Goal: Transaction & Acquisition: Obtain resource

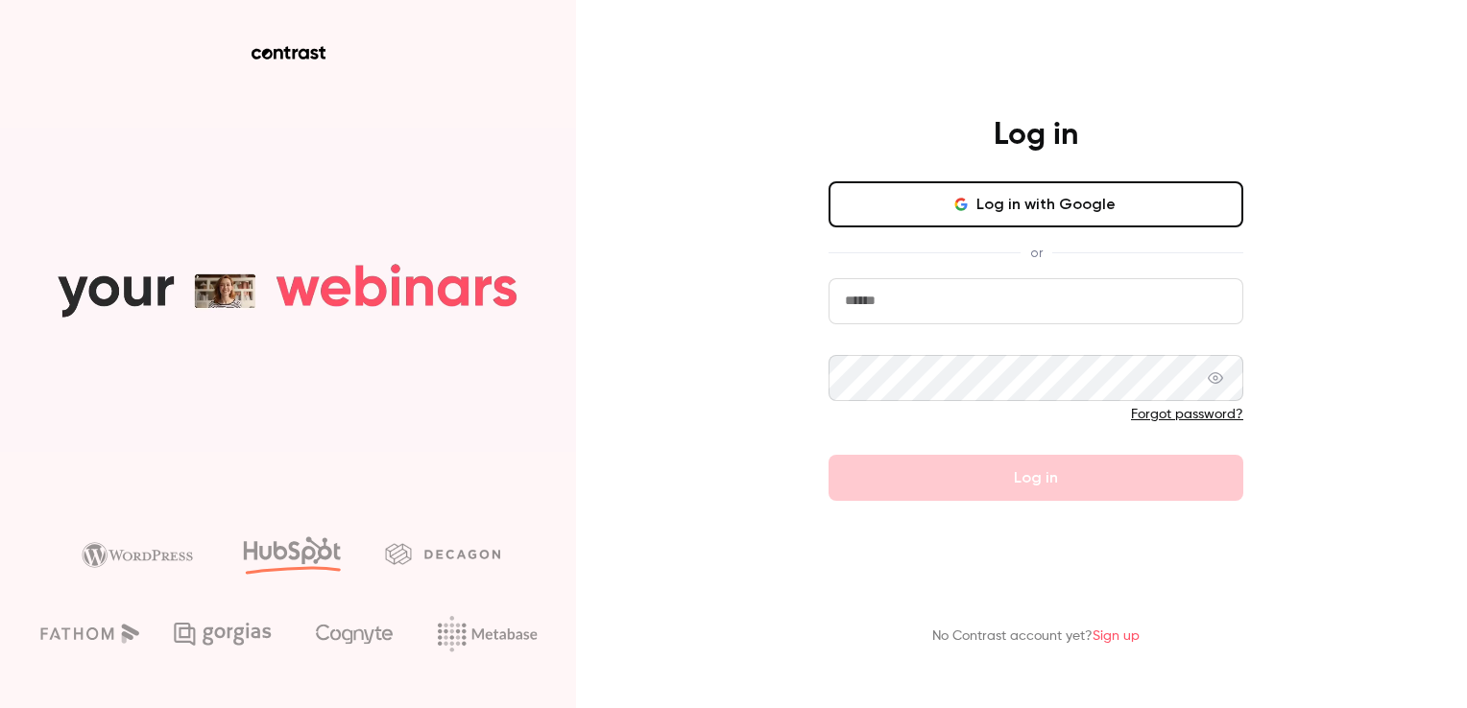
click at [875, 314] on input "email" at bounding box center [1035, 301] width 415 height 46
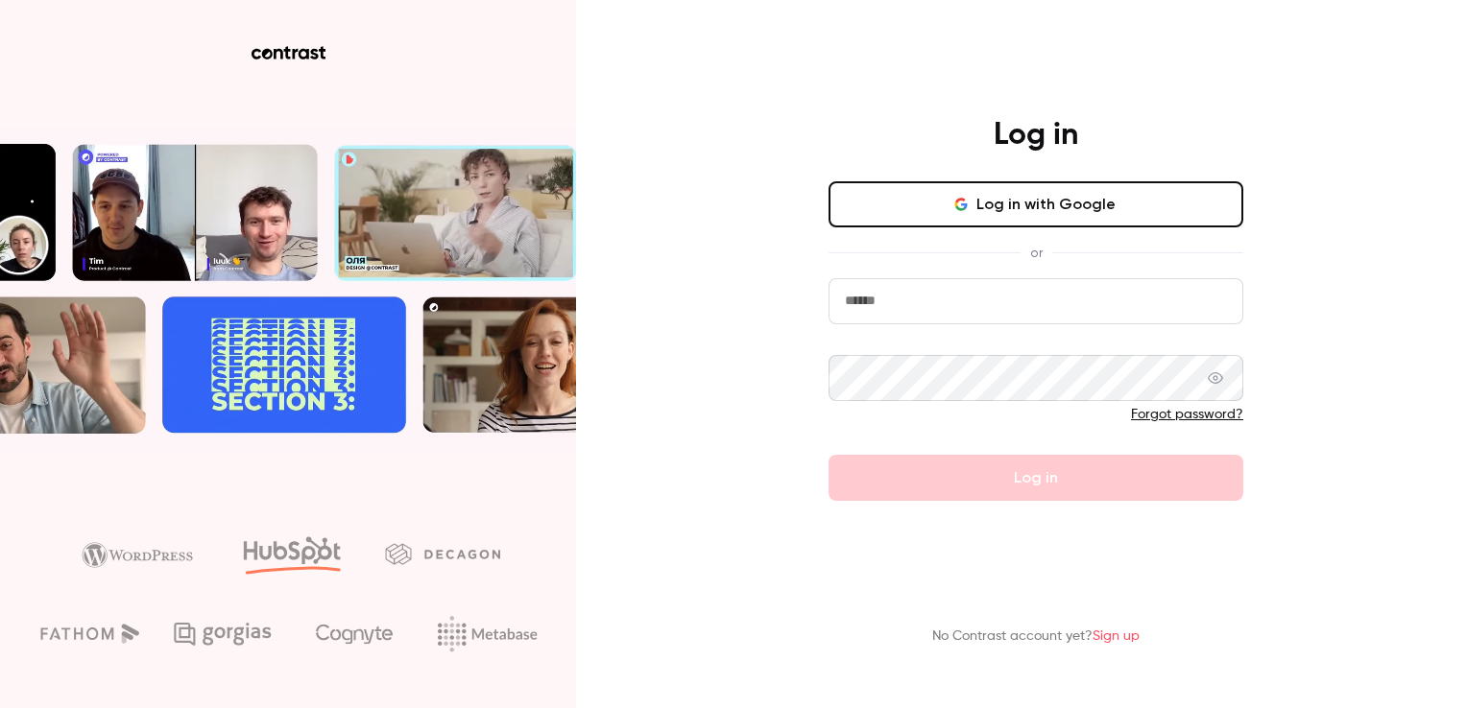
type input "**********"
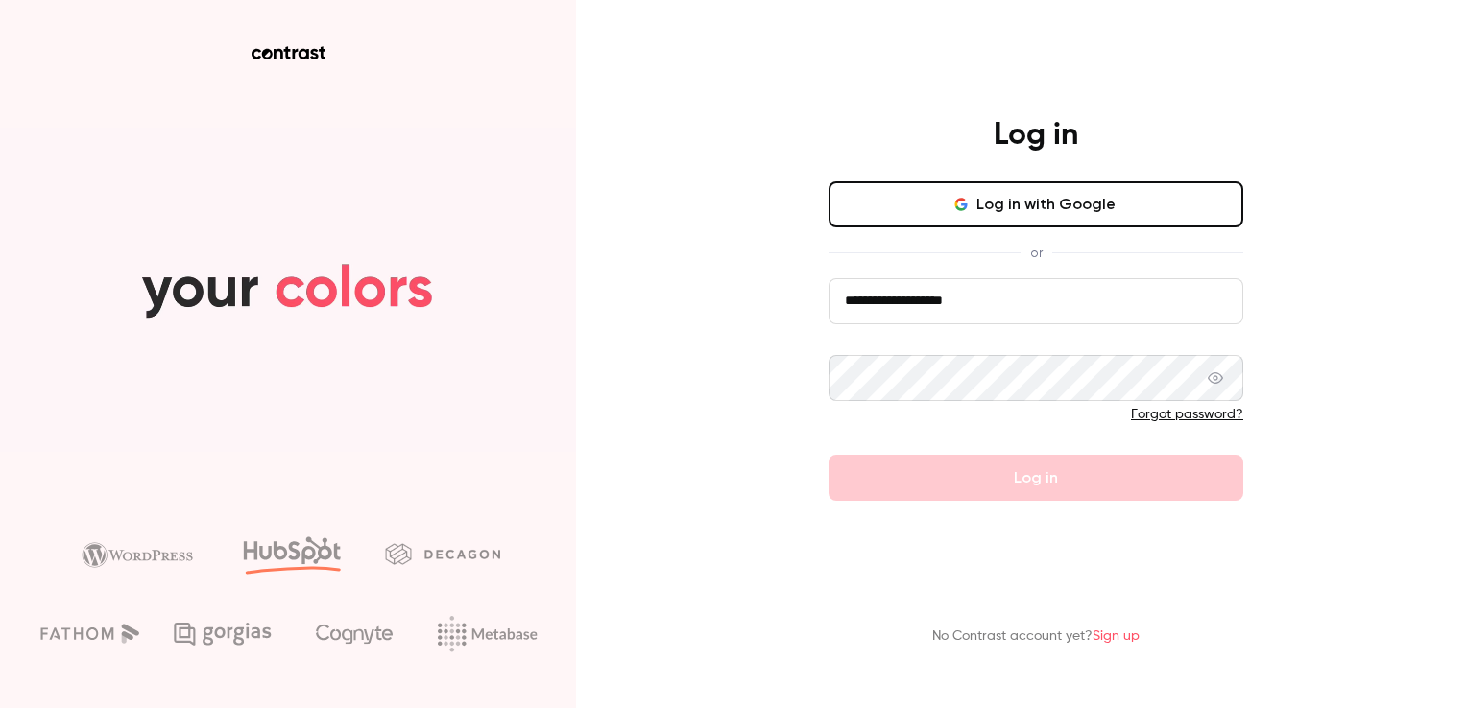
click at [580, 275] on div "**********" at bounding box center [733, 354] width 1467 height 708
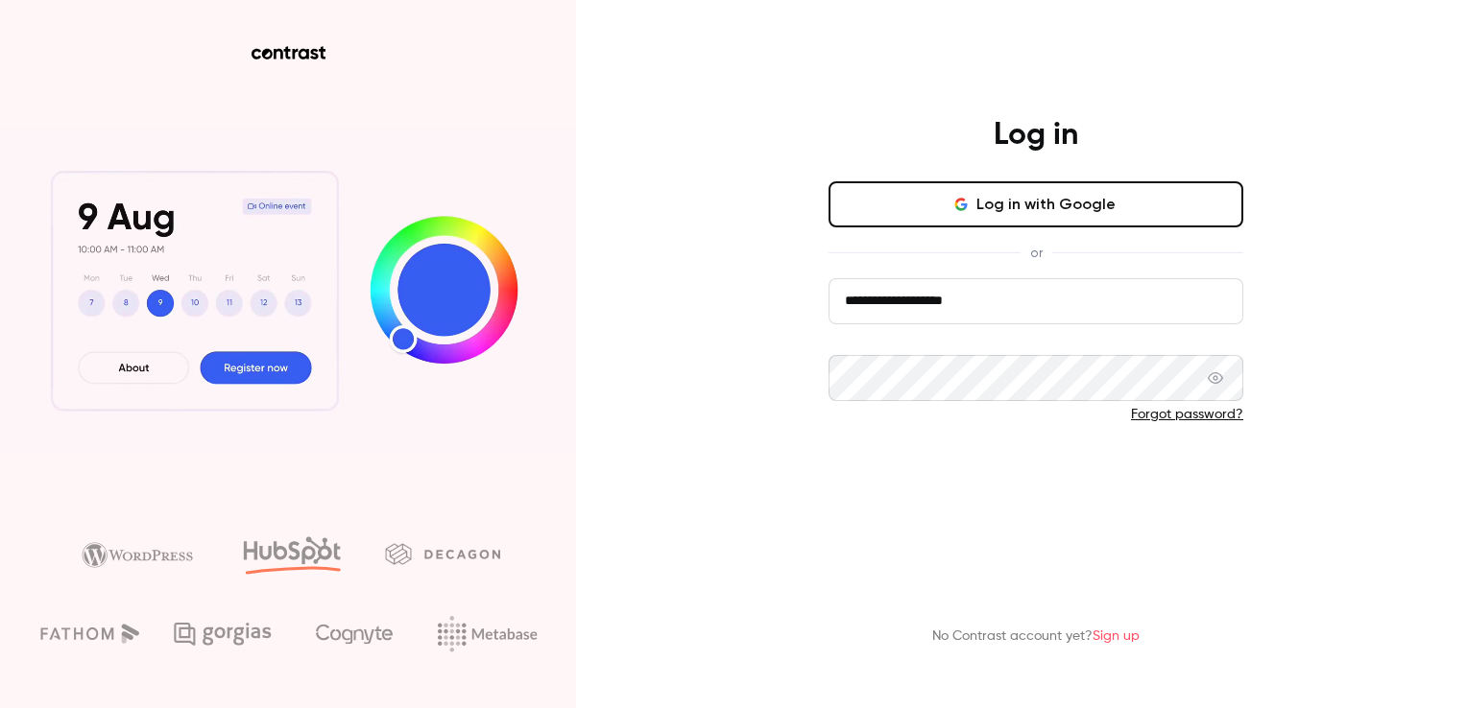
click at [990, 476] on button "Log in" at bounding box center [1035, 478] width 415 height 46
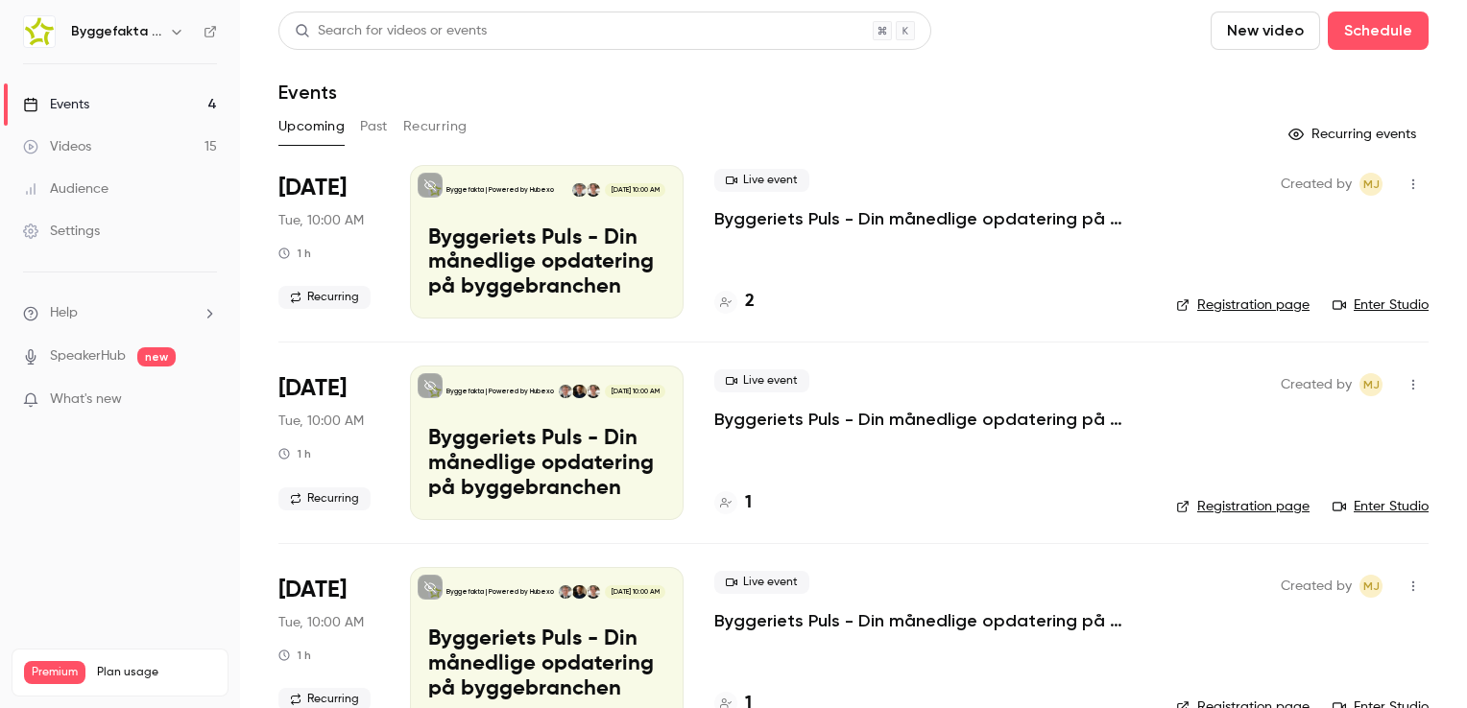
click at [173, 26] on icon "button" at bounding box center [176, 31] width 15 height 15
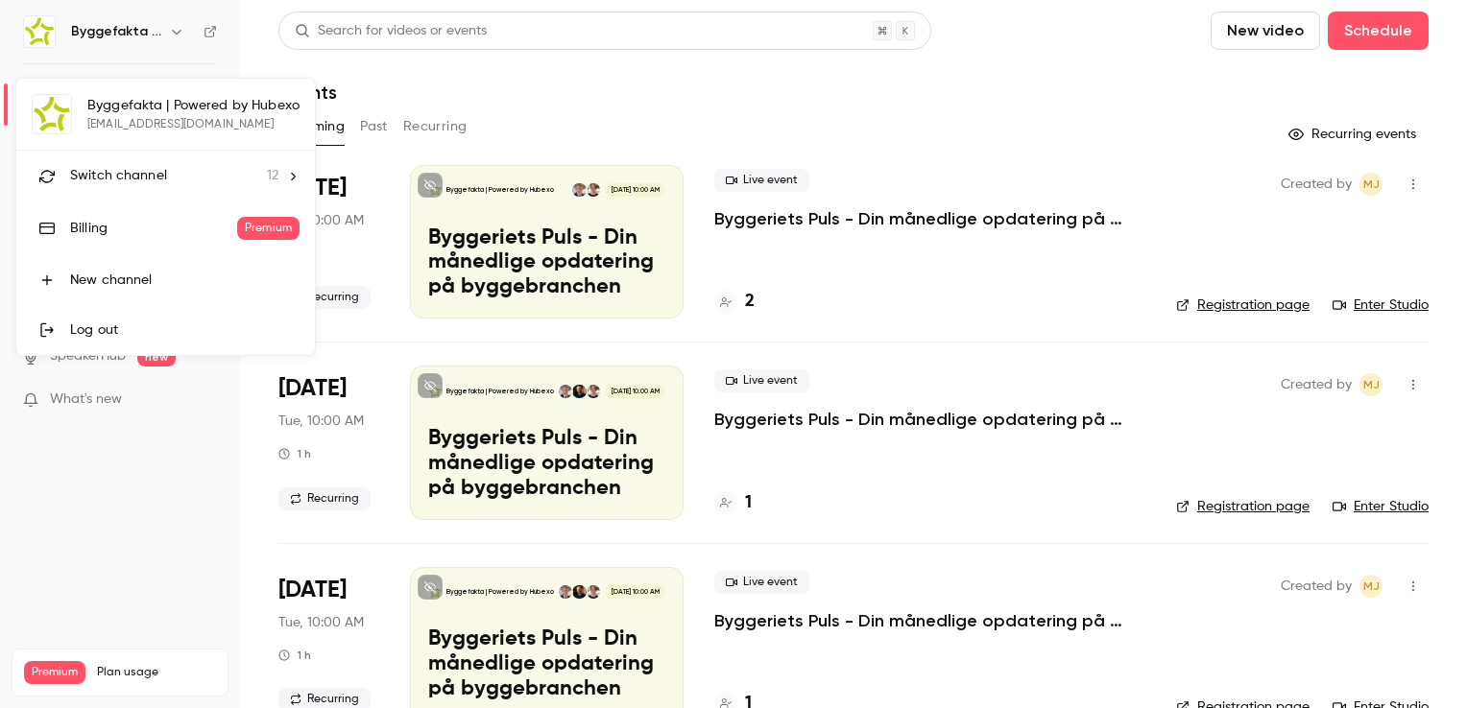
click at [228, 173] on div "Switch channel 12" at bounding box center [174, 176] width 208 height 20
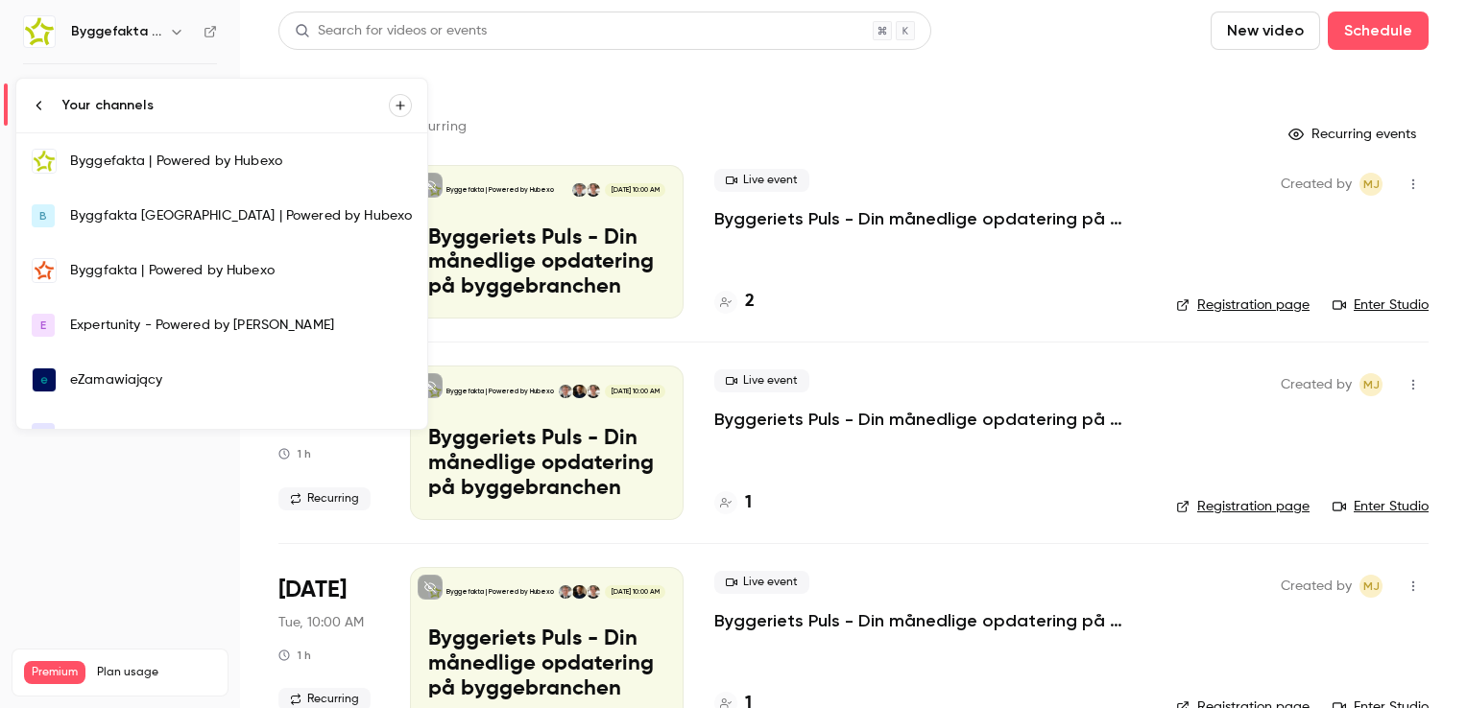
scroll to position [192, 0]
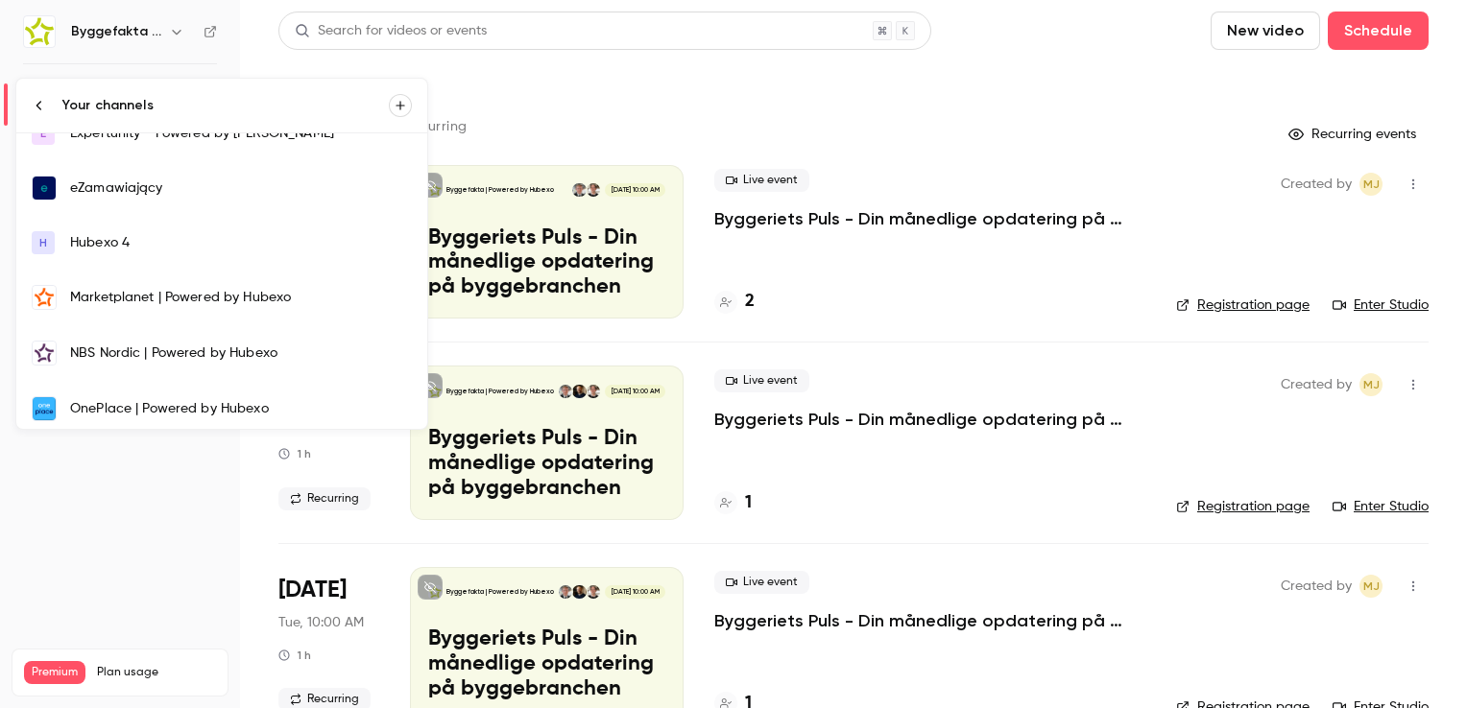
click at [139, 291] on div "Marketplanet | Powered by Hubexo" at bounding box center [241, 297] width 342 height 19
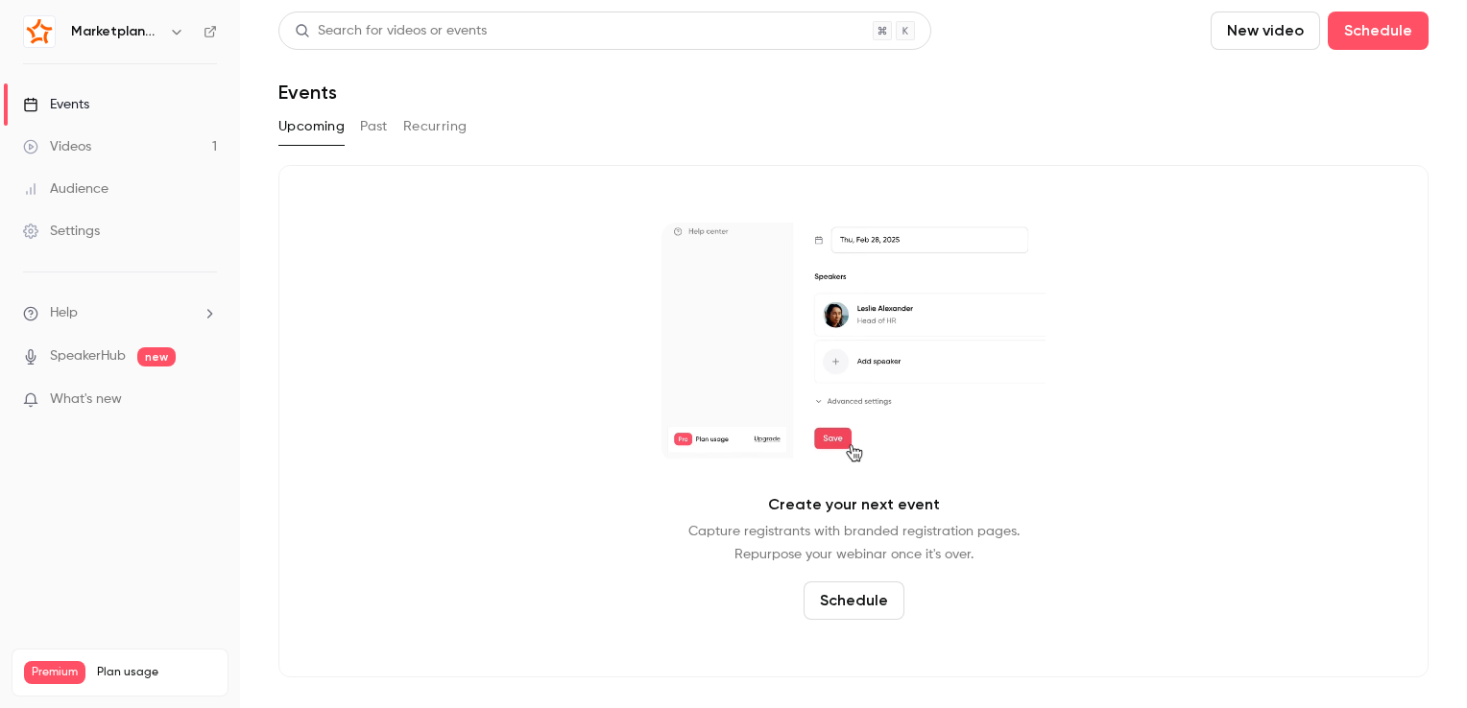
click at [122, 146] on link "Videos 1" at bounding box center [120, 147] width 240 height 42
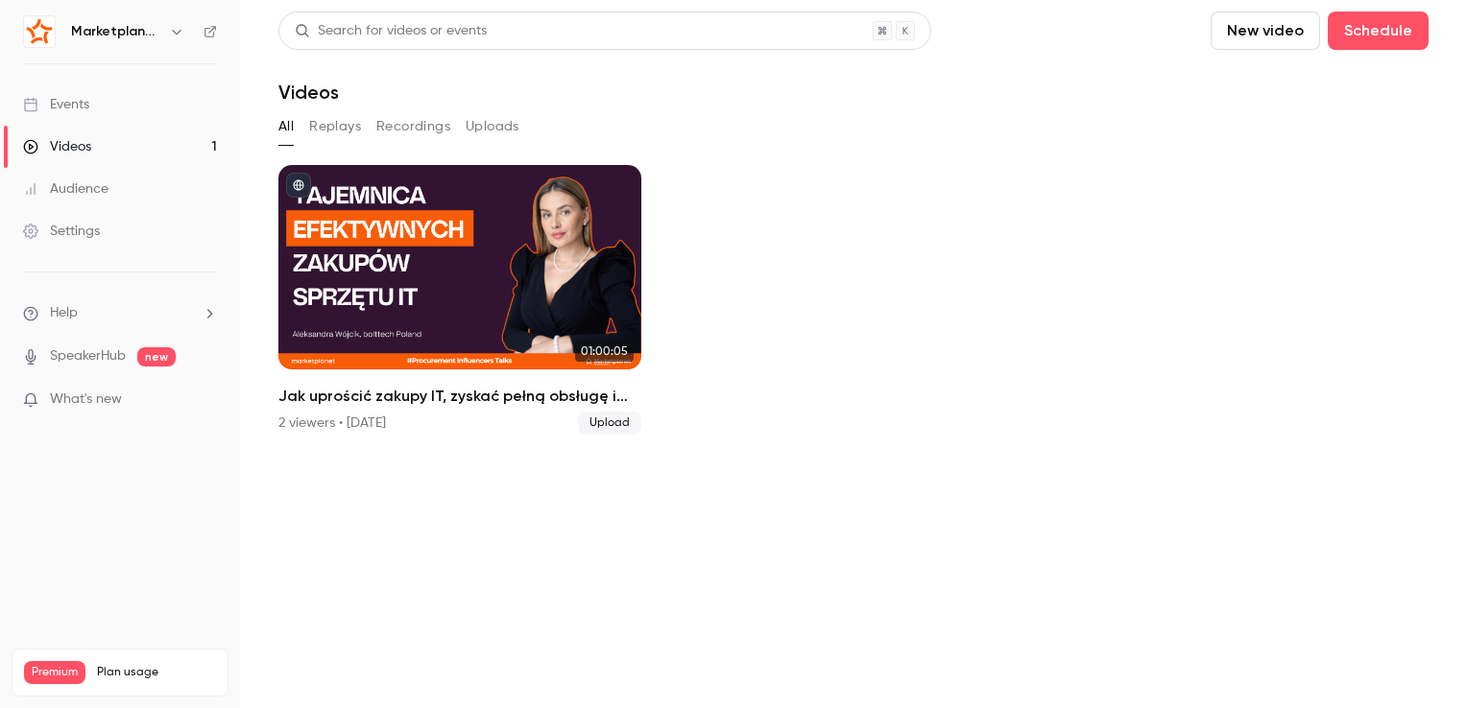
click at [176, 34] on icon "button" at bounding box center [176, 31] width 15 height 15
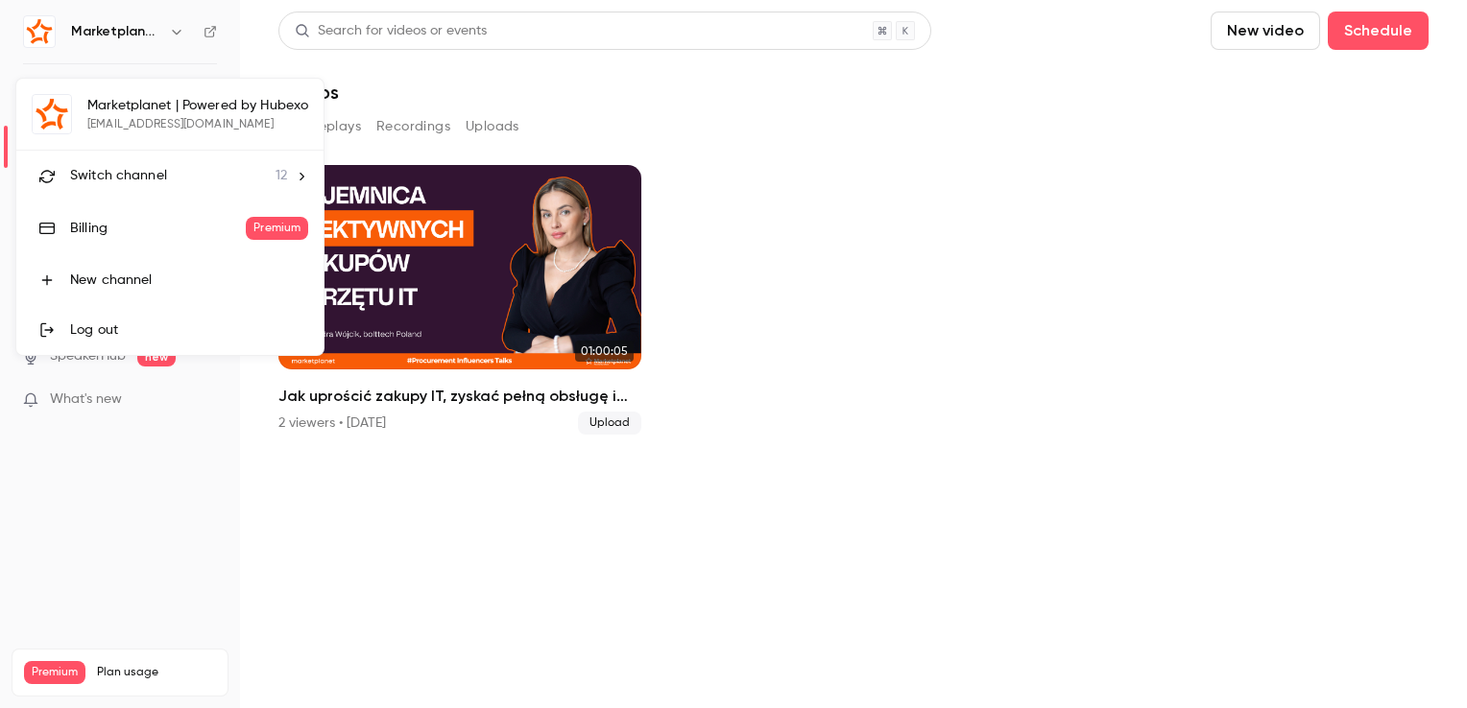
click at [162, 176] on span "Switch channel" at bounding box center [118, 176] width 97 height 20
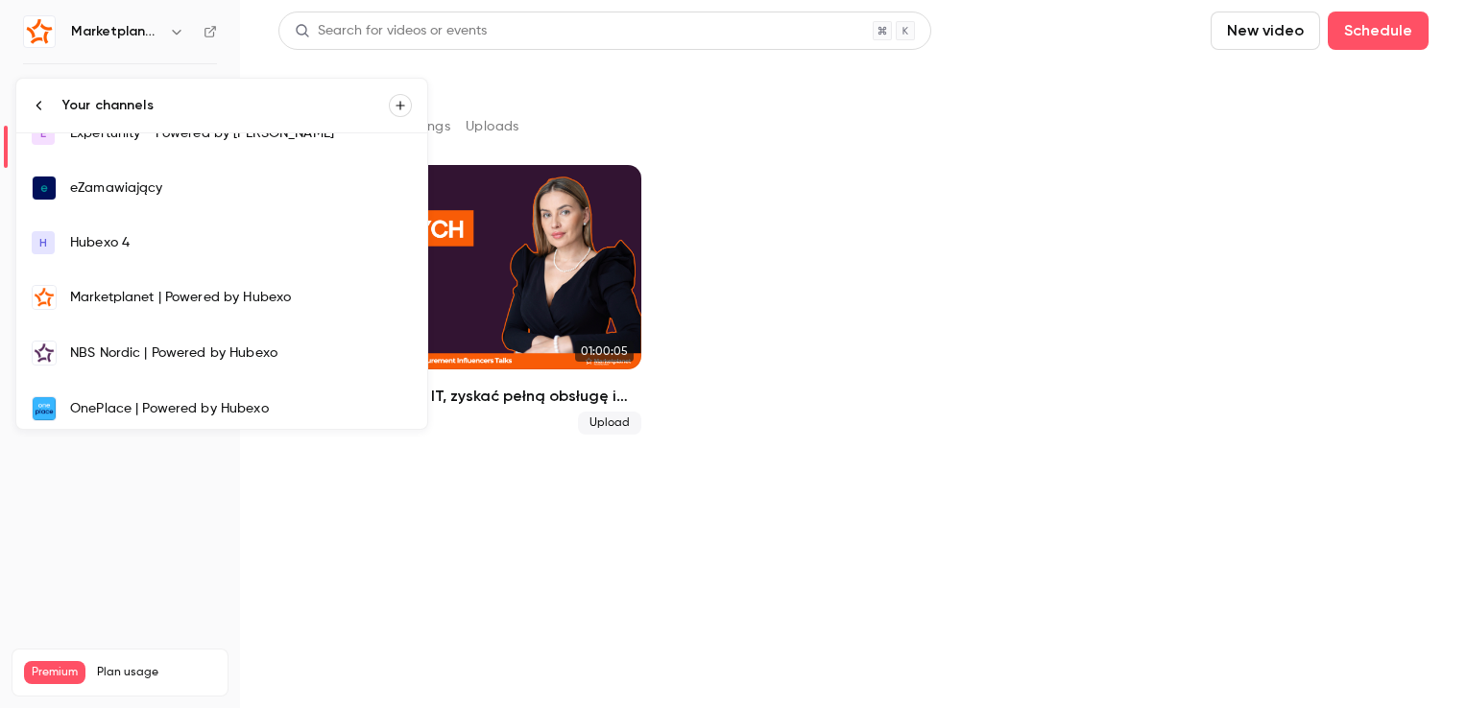
scroll to position [288, 0]
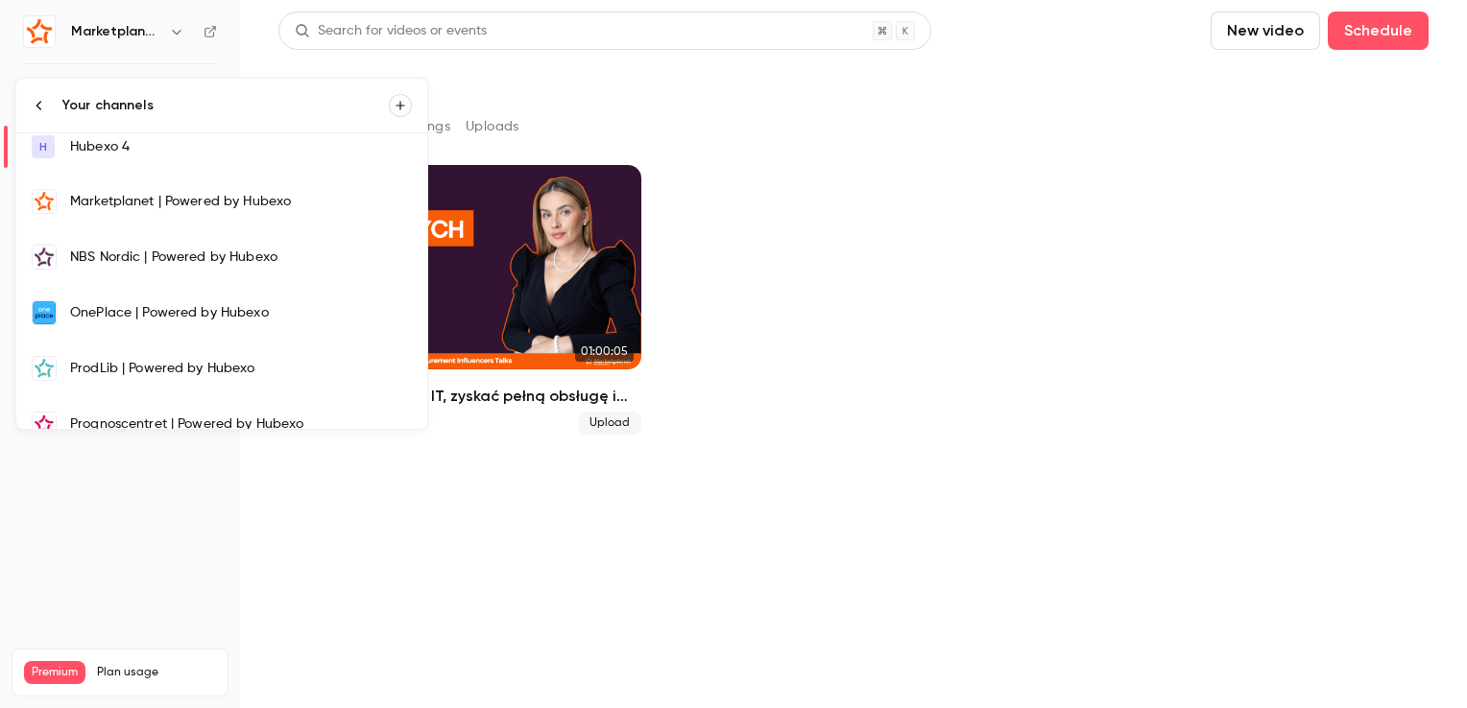
click at [125, 303] on div "OnePlace | Powered by Hubexo" at bounding box center [241, 312] width 342 height 19
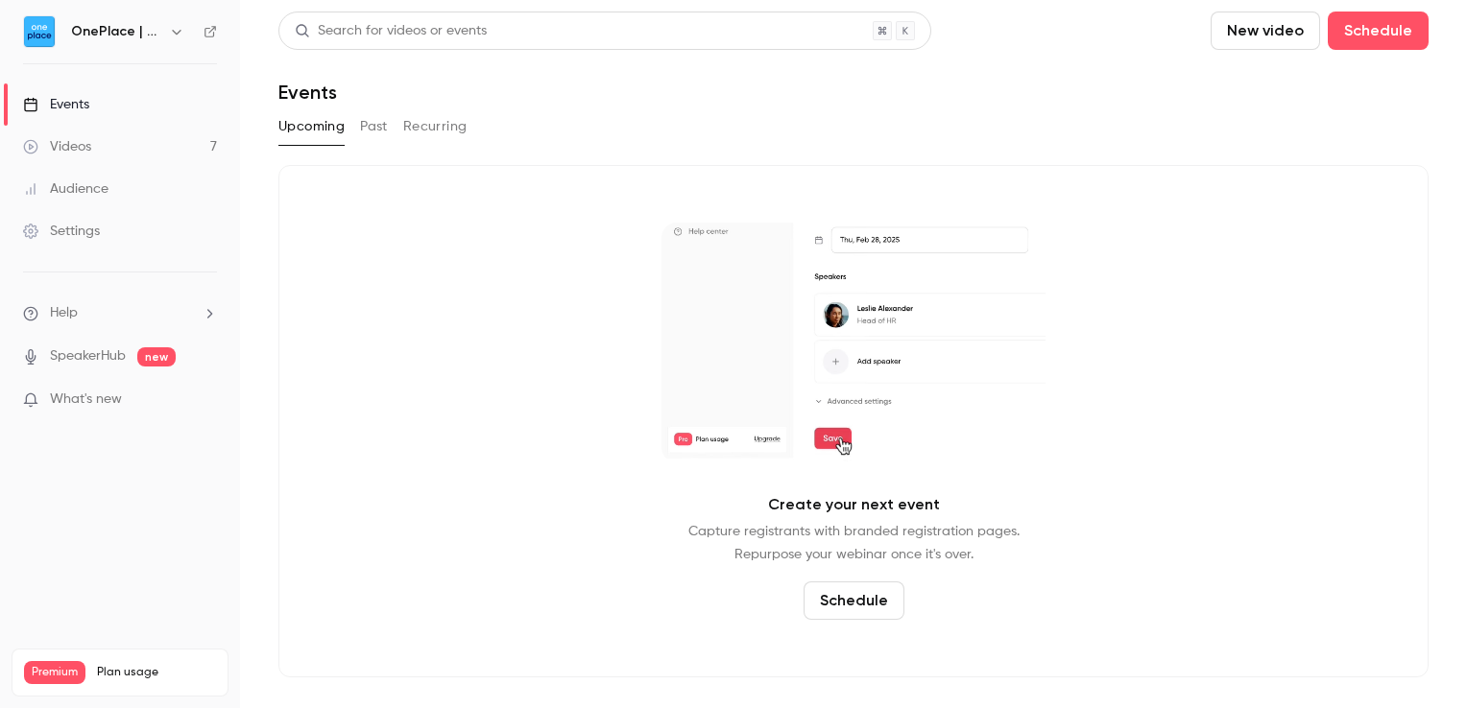
click at [147, 150] on link "Videos 7" at bounding box center [120, 147] width 240 height 42
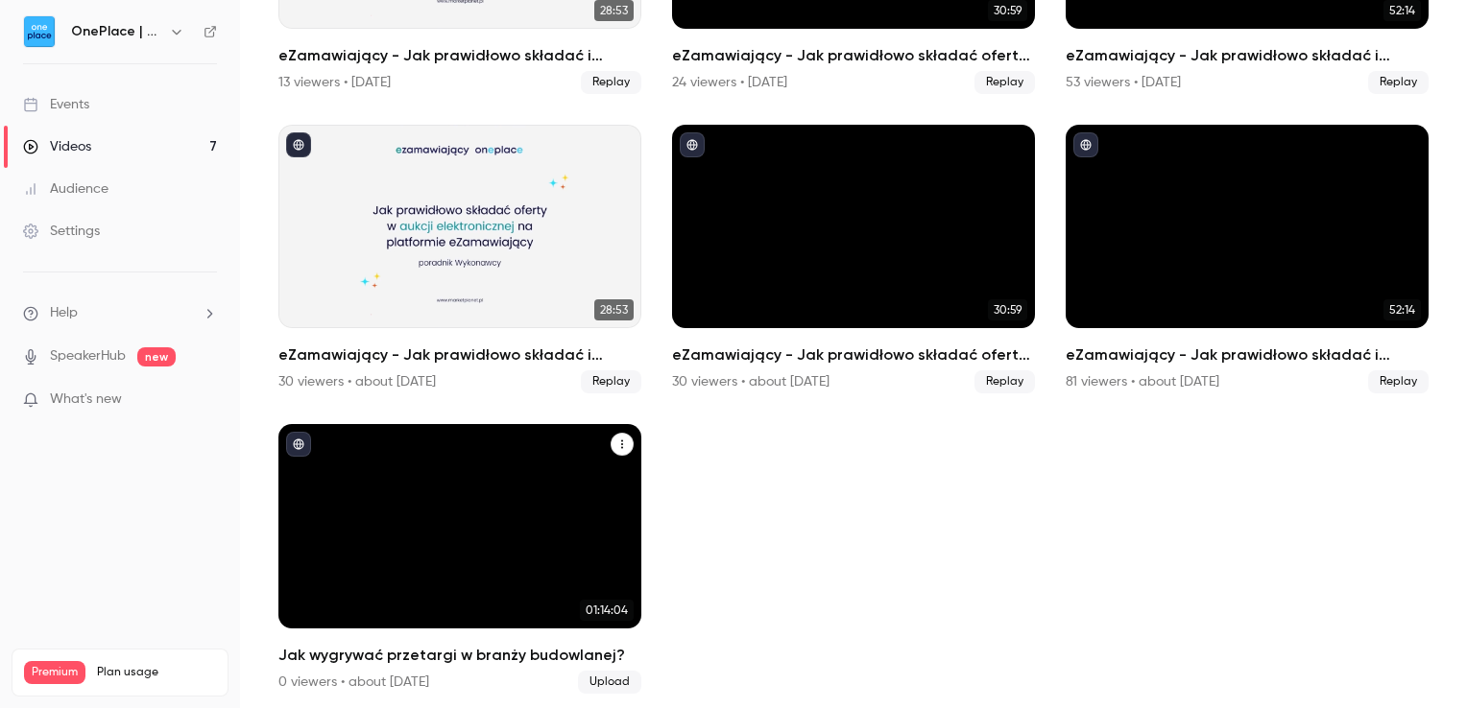
scroll to position [149, 0]
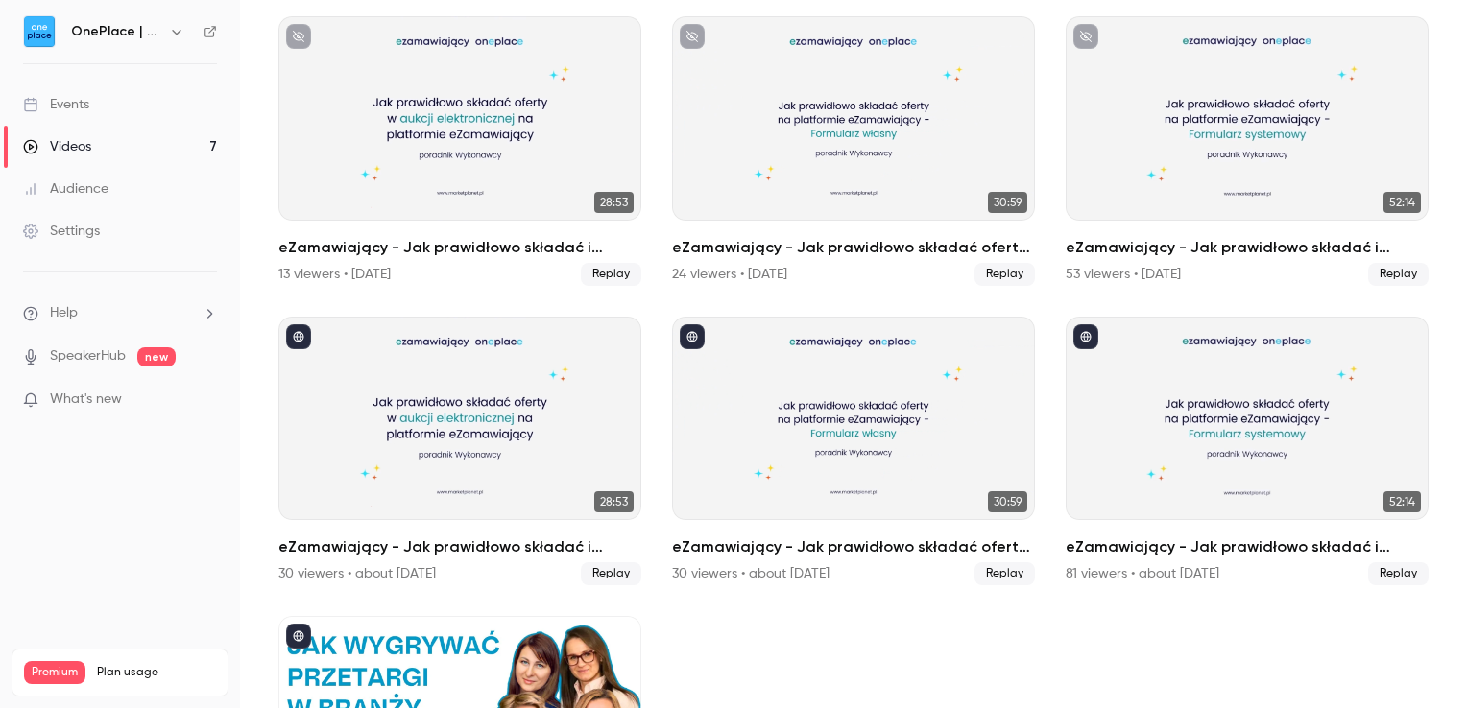
click at [113, 30] on h6 "OnePlace | Powered by Hubexo" at bounding box center [116, 31] width 90 height 19
click at [172, 35] on icon "button" at bounding box center [176, 31] width 15 height 15
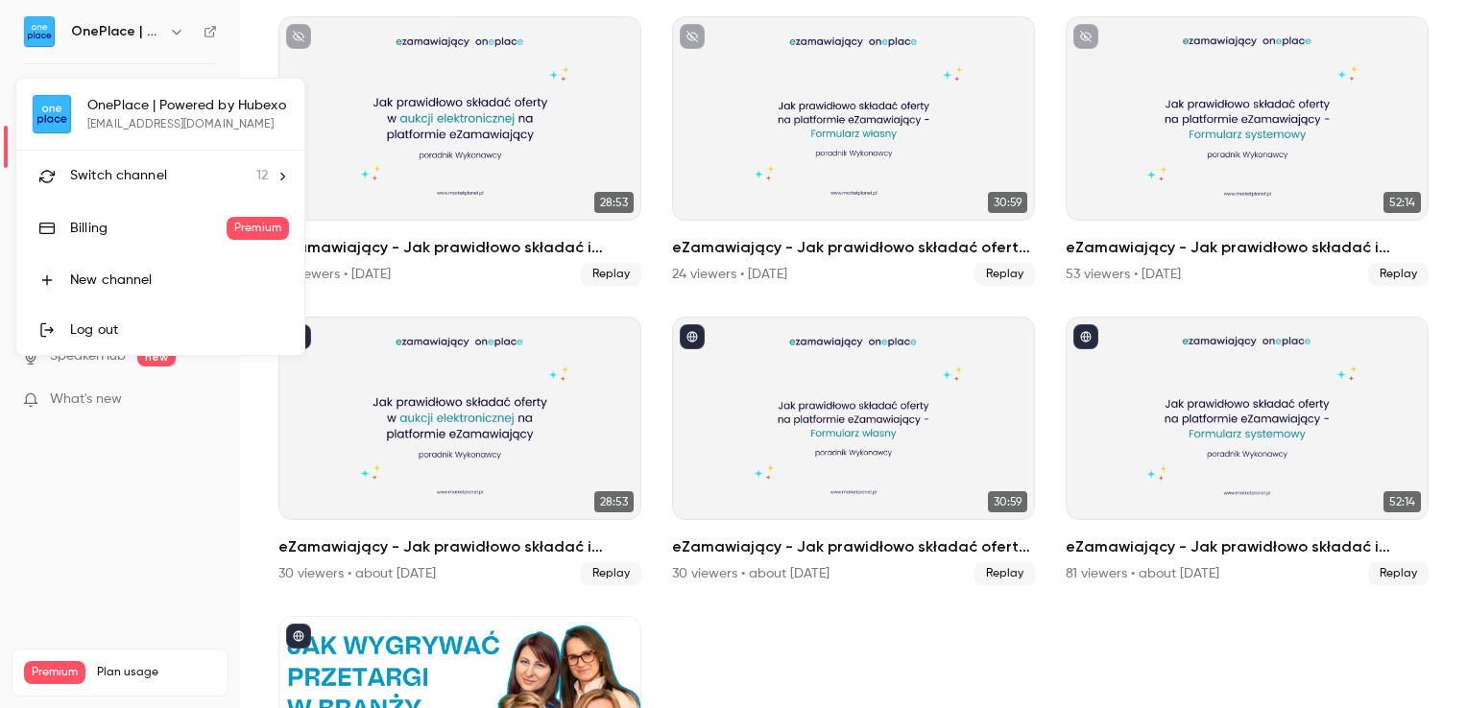
click at [153, 166] on span "Switch channel" at bounding box center [118, 176] width 97 height 20
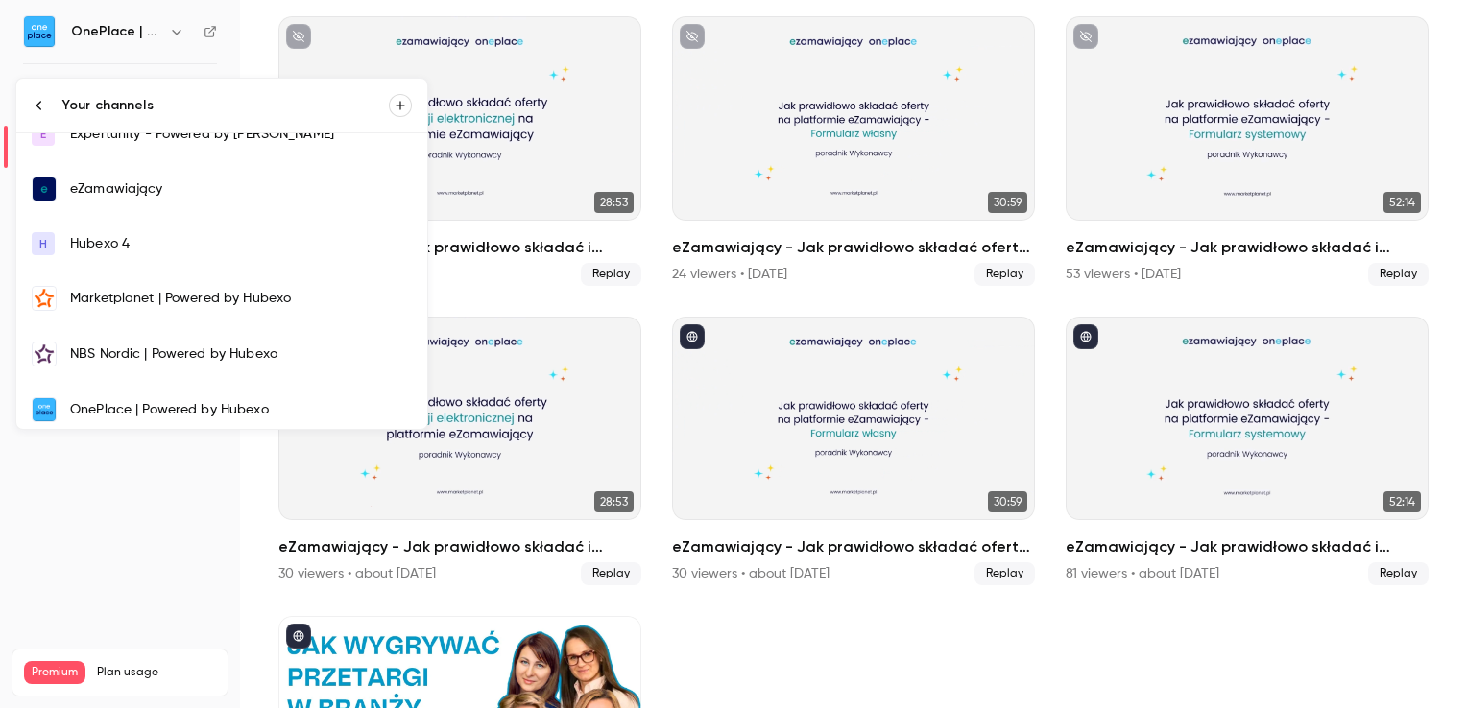
scroll to position [192, 0]
click at [129, 192] on div "eZamawiający" at bounding box center [241, 188] width 342 height 19
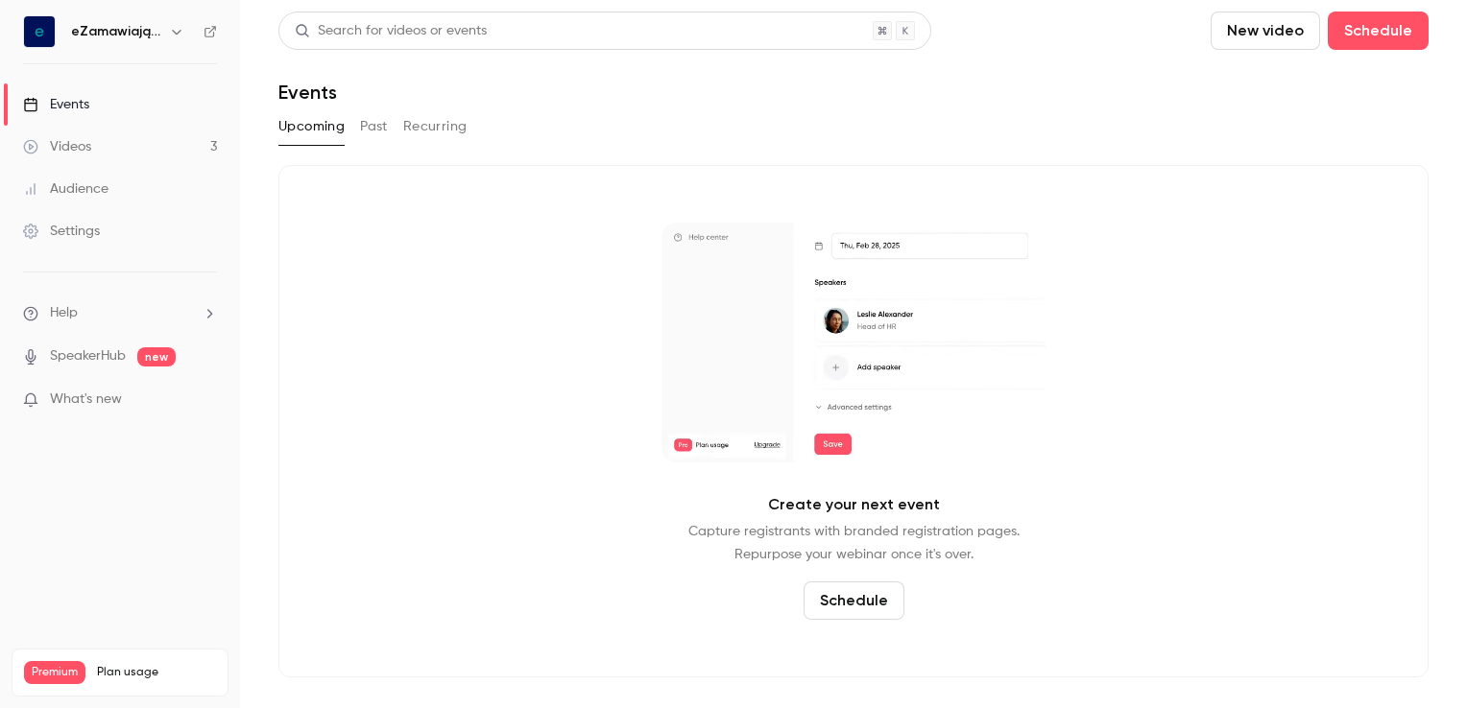
click at [116, 153] on link "Videos 3" at bounding box center [120, 147] width 240 height 42
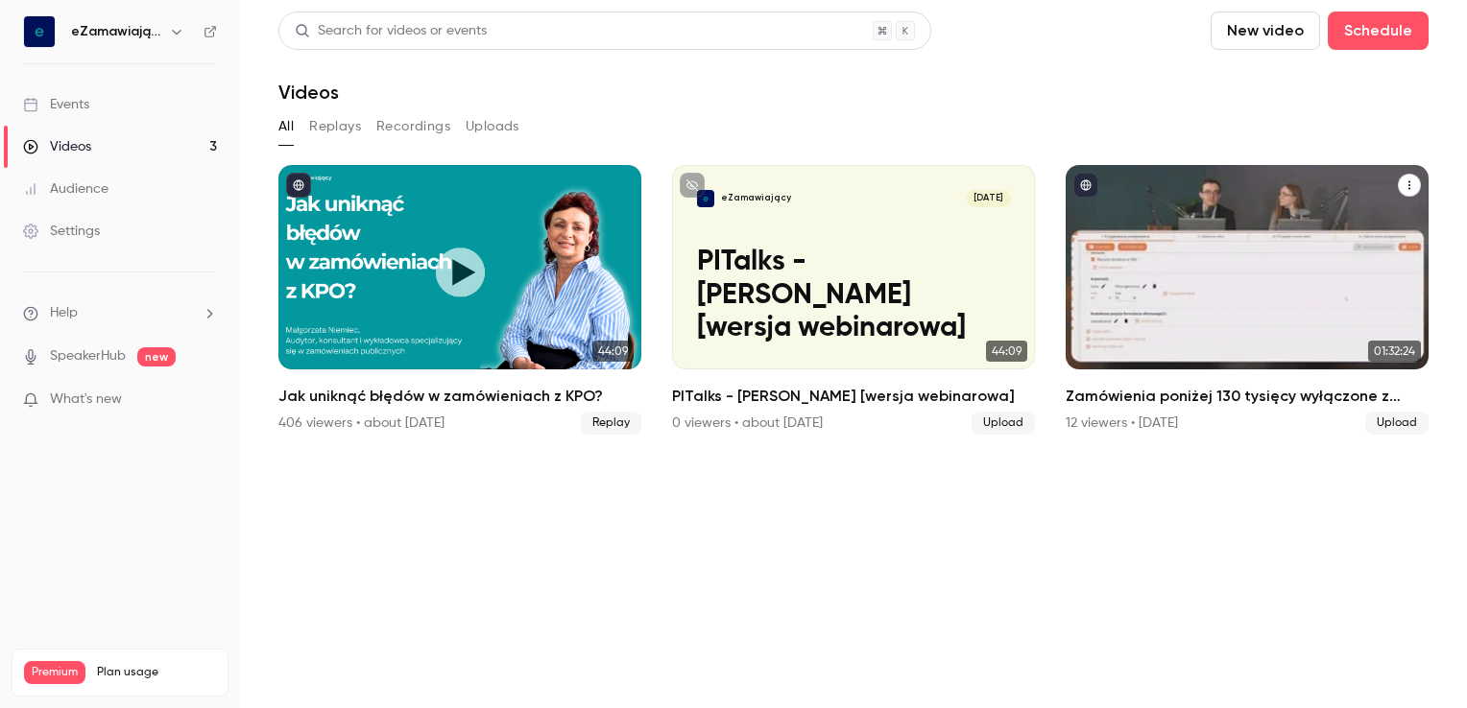
click at [1163, 397] on h2 "Zamówienia poniżej 130 tysięcy wyłączone z ustawy PZP- krok po kroku" at bounding box center [1247, 396] width 363 height 23
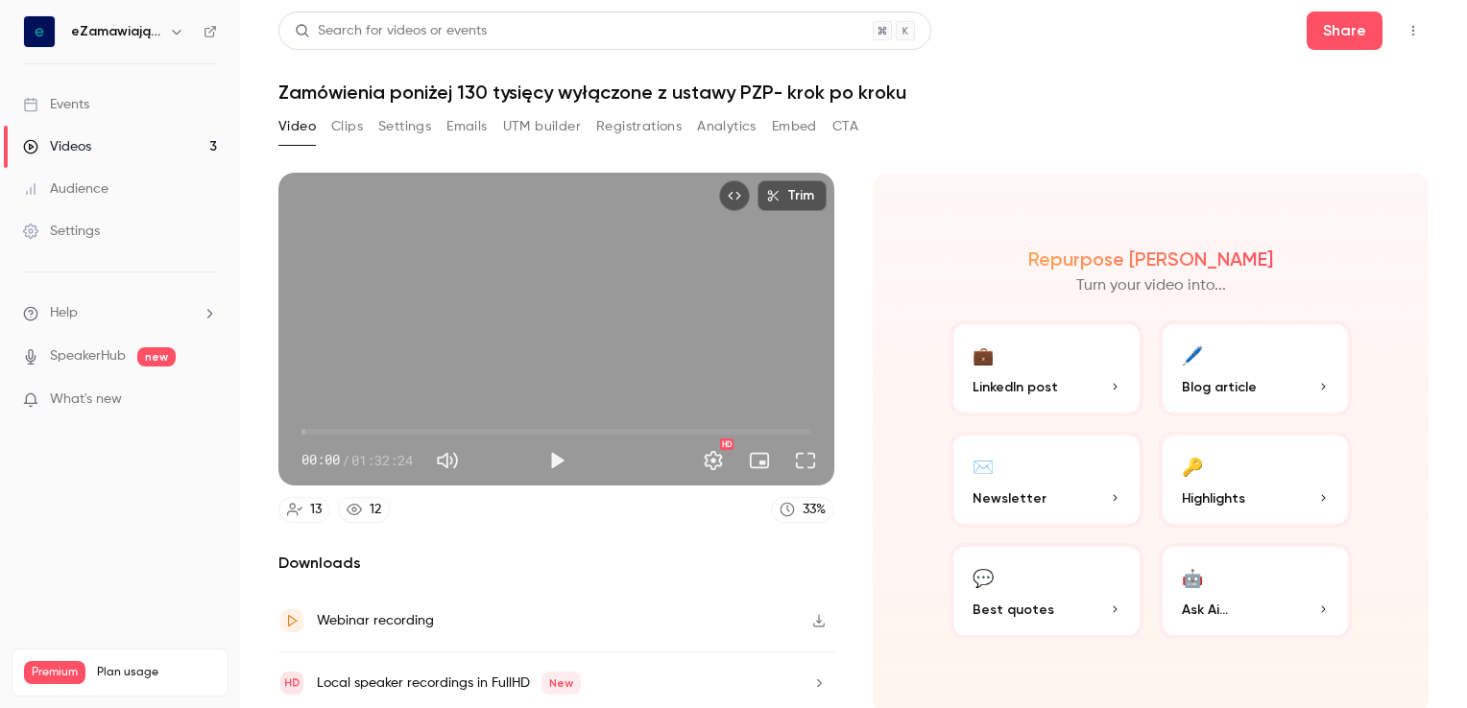
click at [468, 125] on button "Emails" at bounding box center [466, 126] width 40 height 31
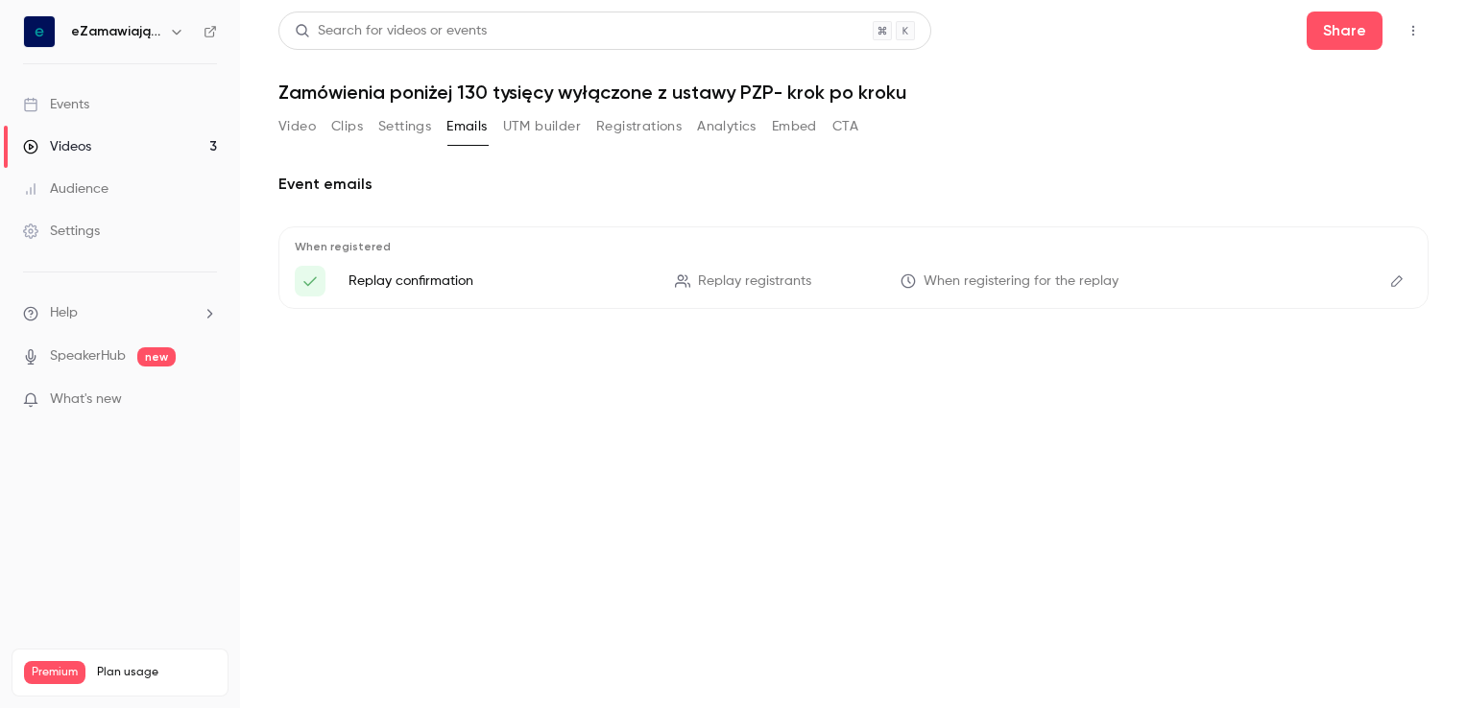
click at [623, 120] on button "Registrations" at bounding box center [638, 126] width 85 height 31
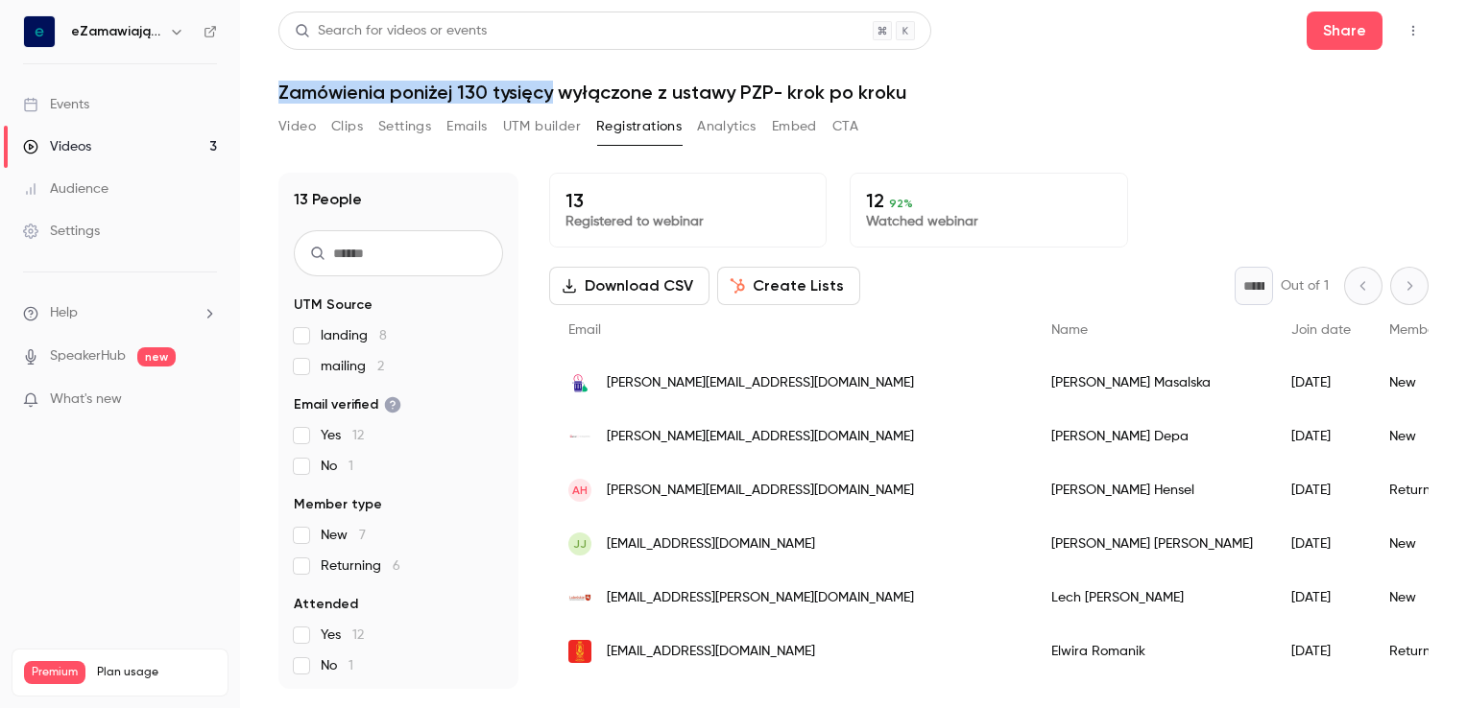
drag, startPoint x: 268, startPoint y: 77, endPoint x: 552, endPoint y: 84, distance: 284.2
click at [552, 84] on main "Search for videos or events Share Zamówienia poniżej 130 tysięcy wyłączone z us…" at bounding box center [853, 354] width 1227 height 708
copy h1 "Zamówienia poniżej 130 tysięcy"
click at [647, 538] on span "[EMAIL_ADDRESS][DOMAIN_NAME]" at bounding box center [711, 545] width 208 height 20
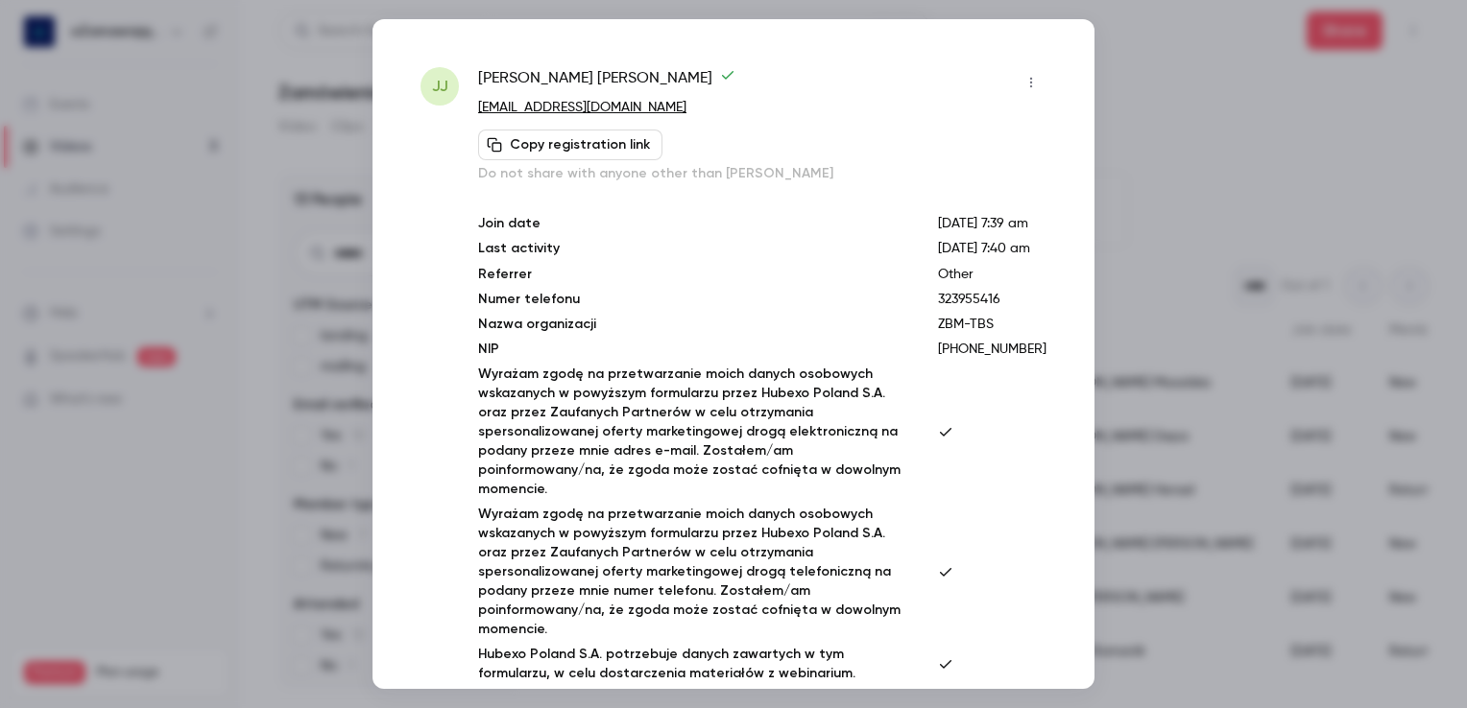
click at [1143, 36] on div at bounding box center [733, 354] width 1467 height 708
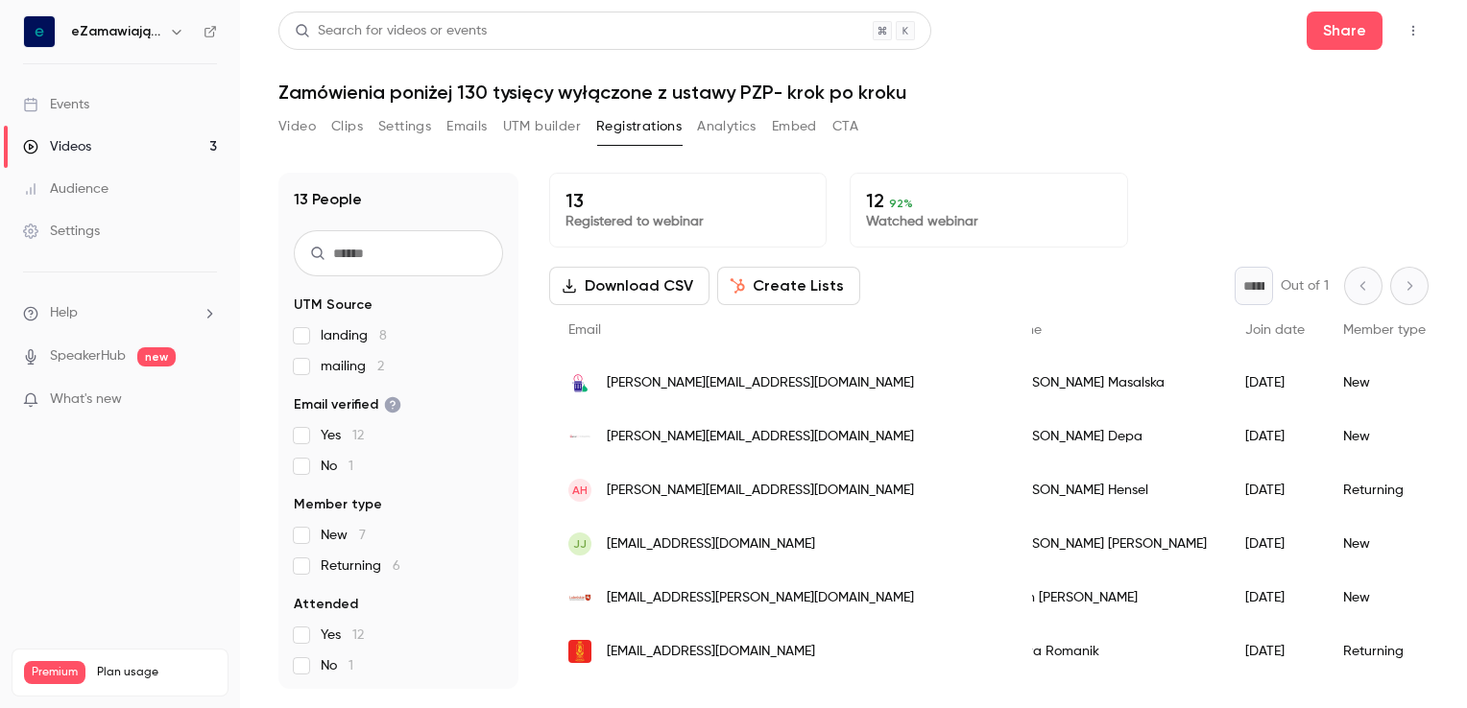
drag, startPoint x: 1321, startPoint y: 684, endPoint x: 1405, endPoint y: 674, distance: 85.1
click at [656, 286] on button "Download CSV" at bounding box center [629, 286] width 160 height 38
click at [157, 145] on link "Videos 3" at bounding box center [120, 147] width 240 height 42
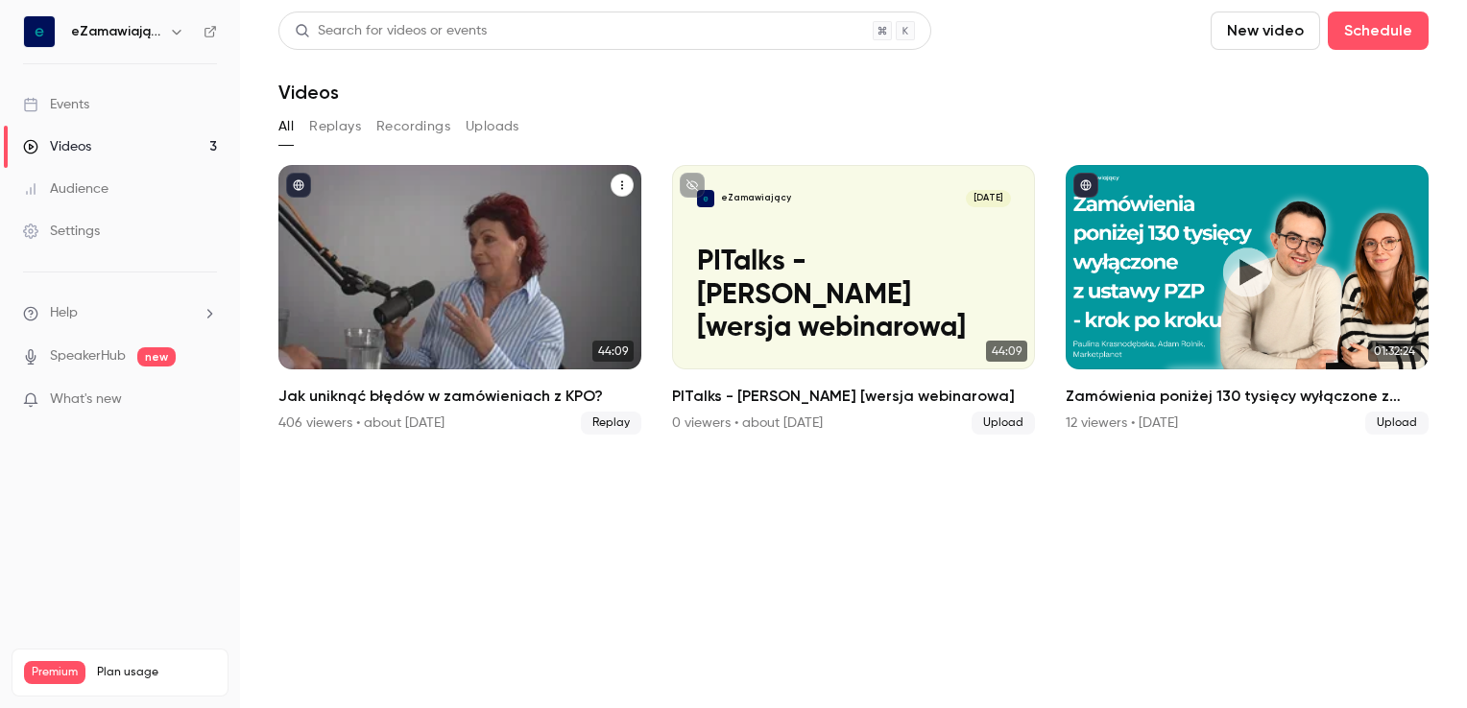
click at [399, 396] on h2 "Jak uniknąć błędów w zamówieniach z KPO?" at bounding box center [459, 396] width 363 height 23
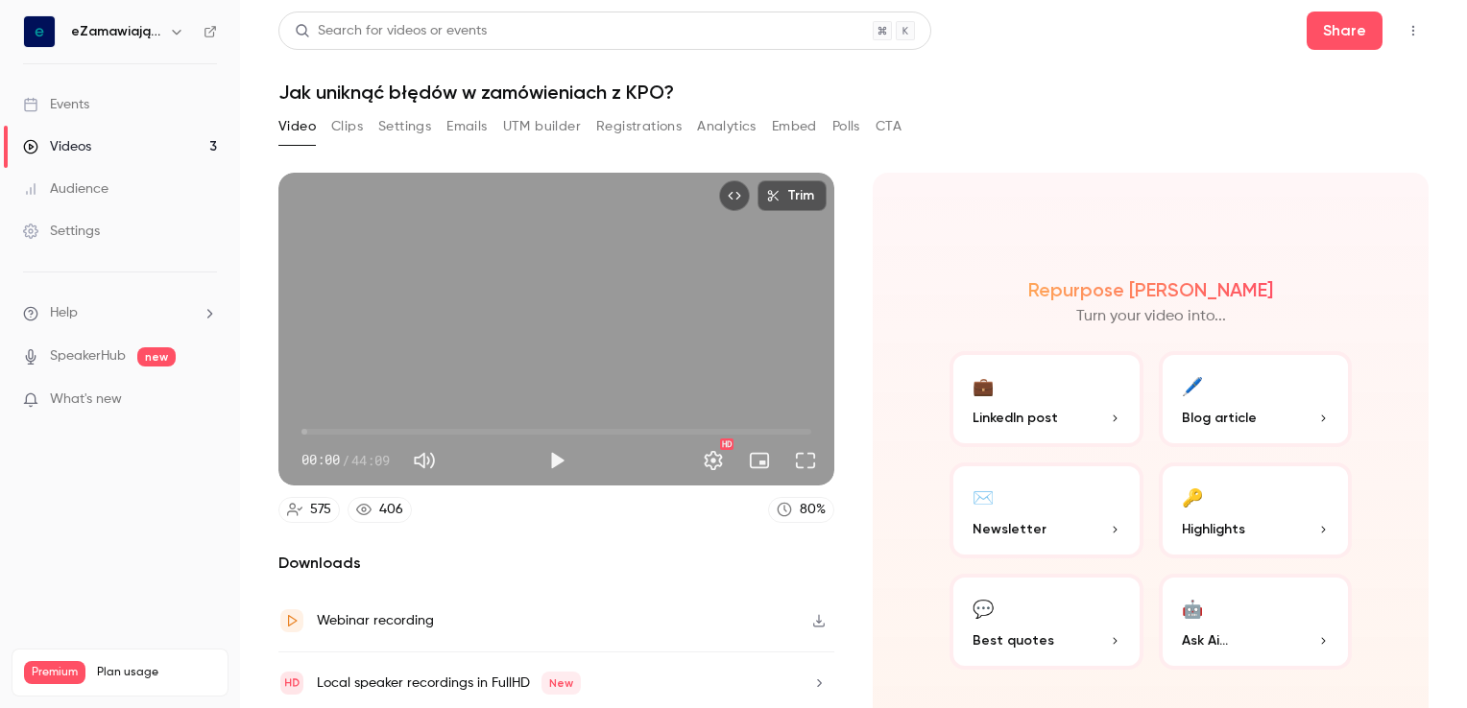
click at [608, 121] on button "Registrations" at bounding box center [638, 126] width 85 height 31
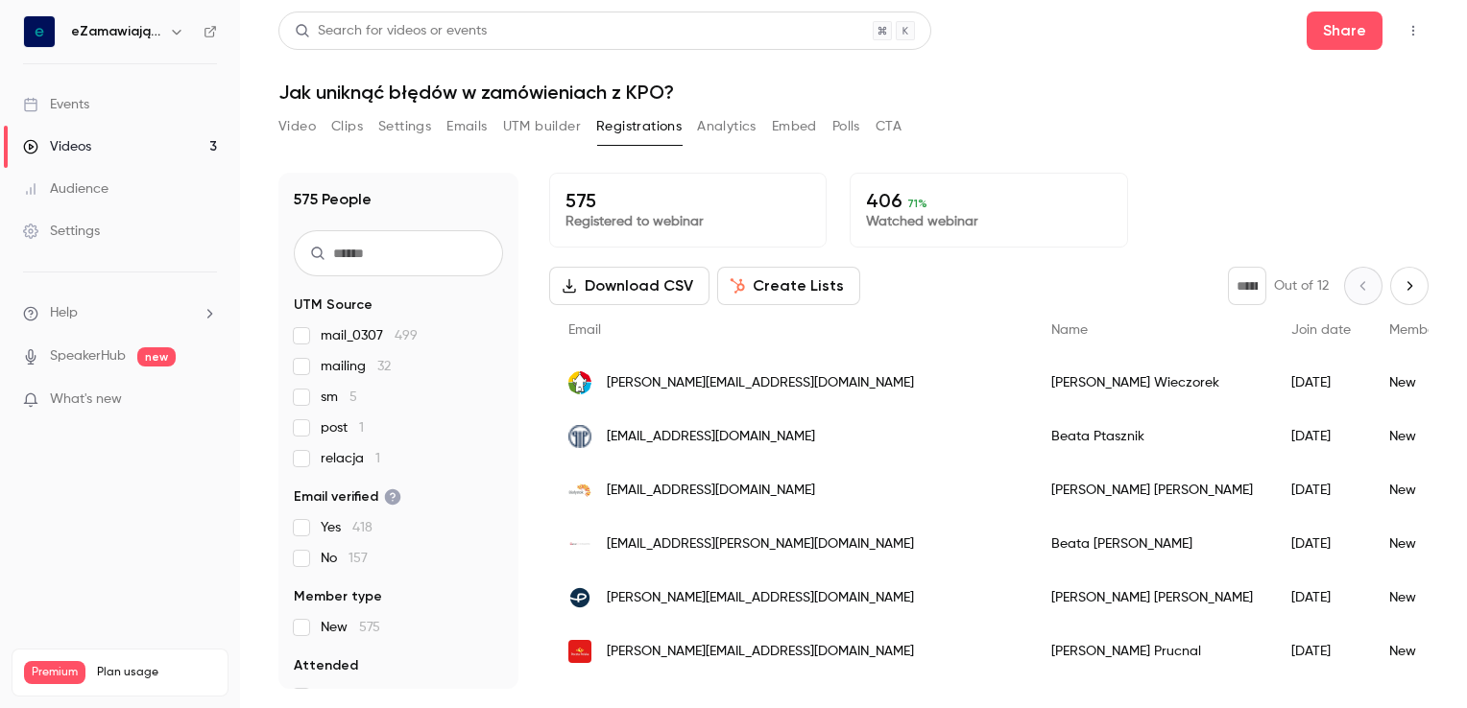
click at [301, 130] on button "Video" at bounding box center [296, 126] width 37 height 31
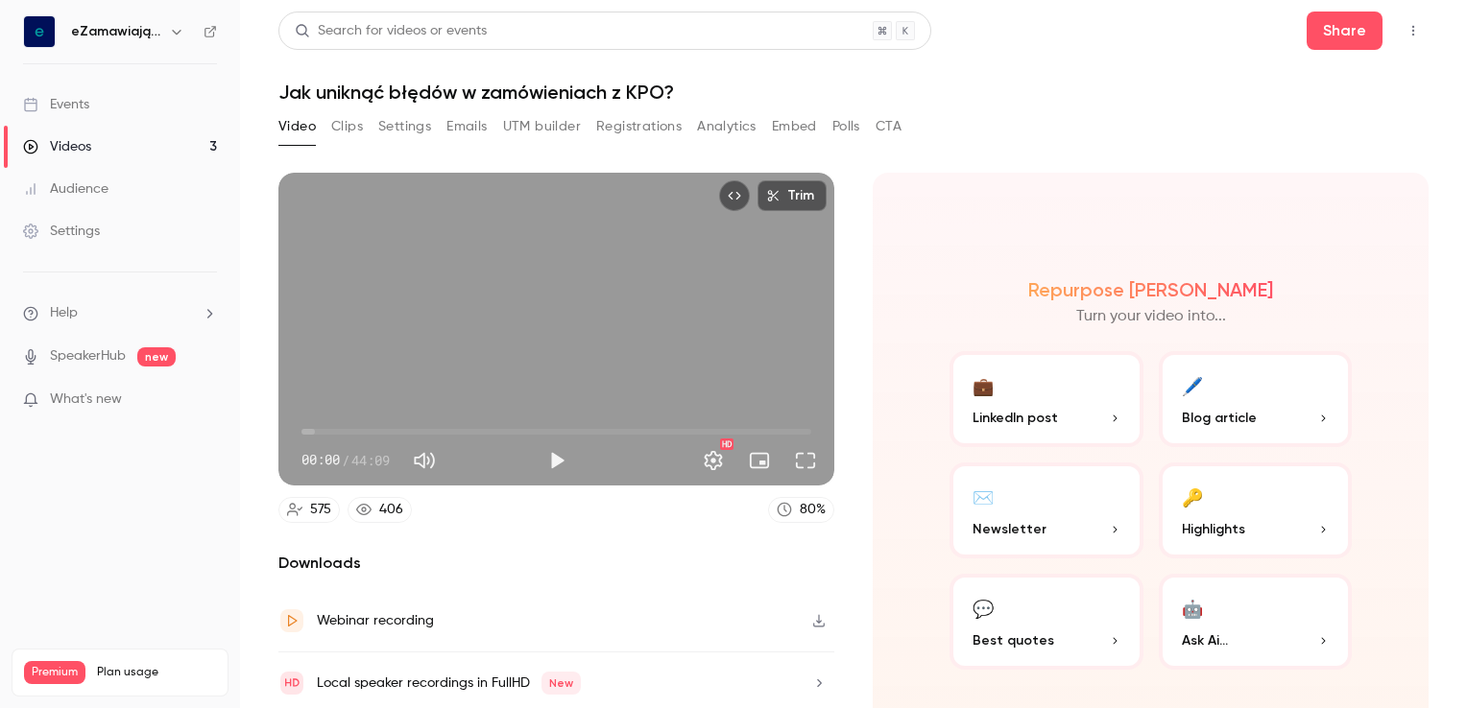
click at [69, 148] on div "Videos" at bounding box center [57, 146] width 68 height 19
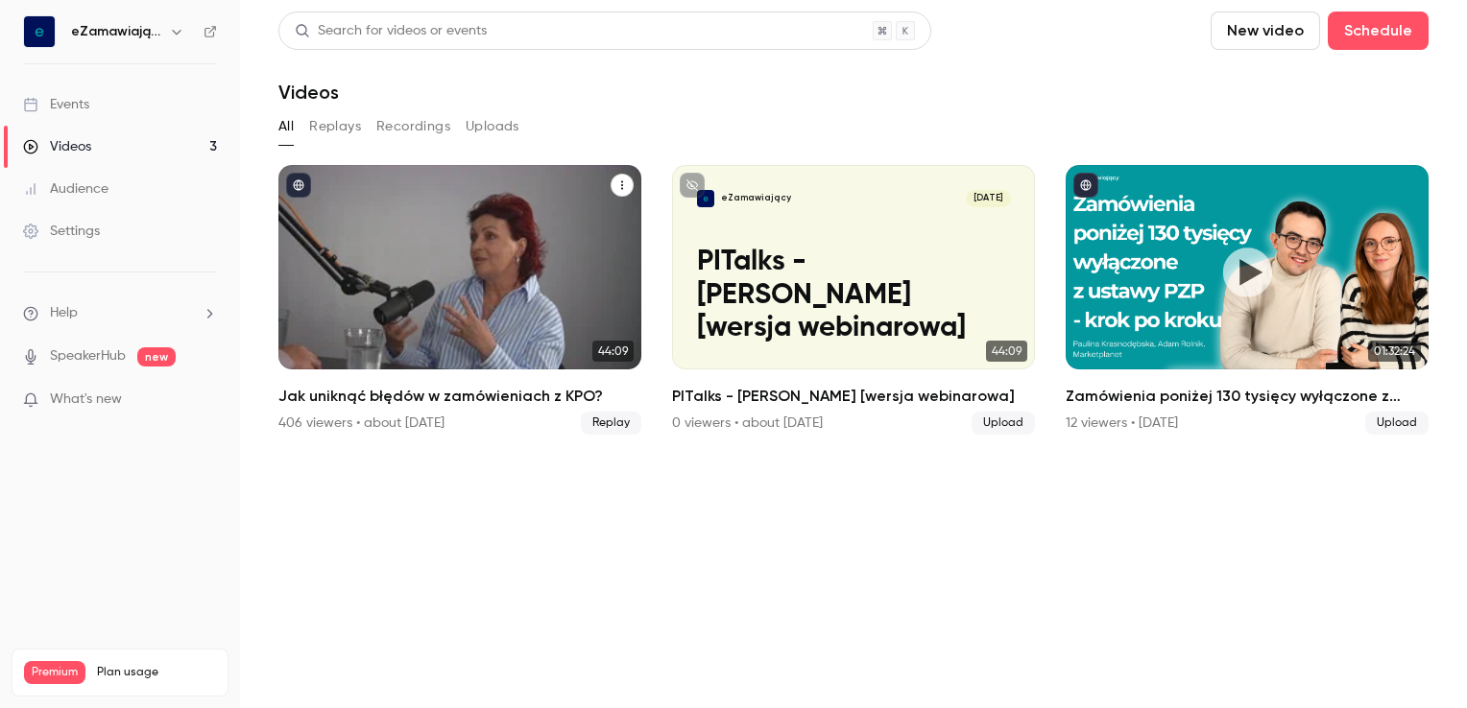
click at [460, 394] on h2 "Jak uniknąć błędów w zamówieniach z KPO?" at bounding box center [459, 396] width 363 height 23
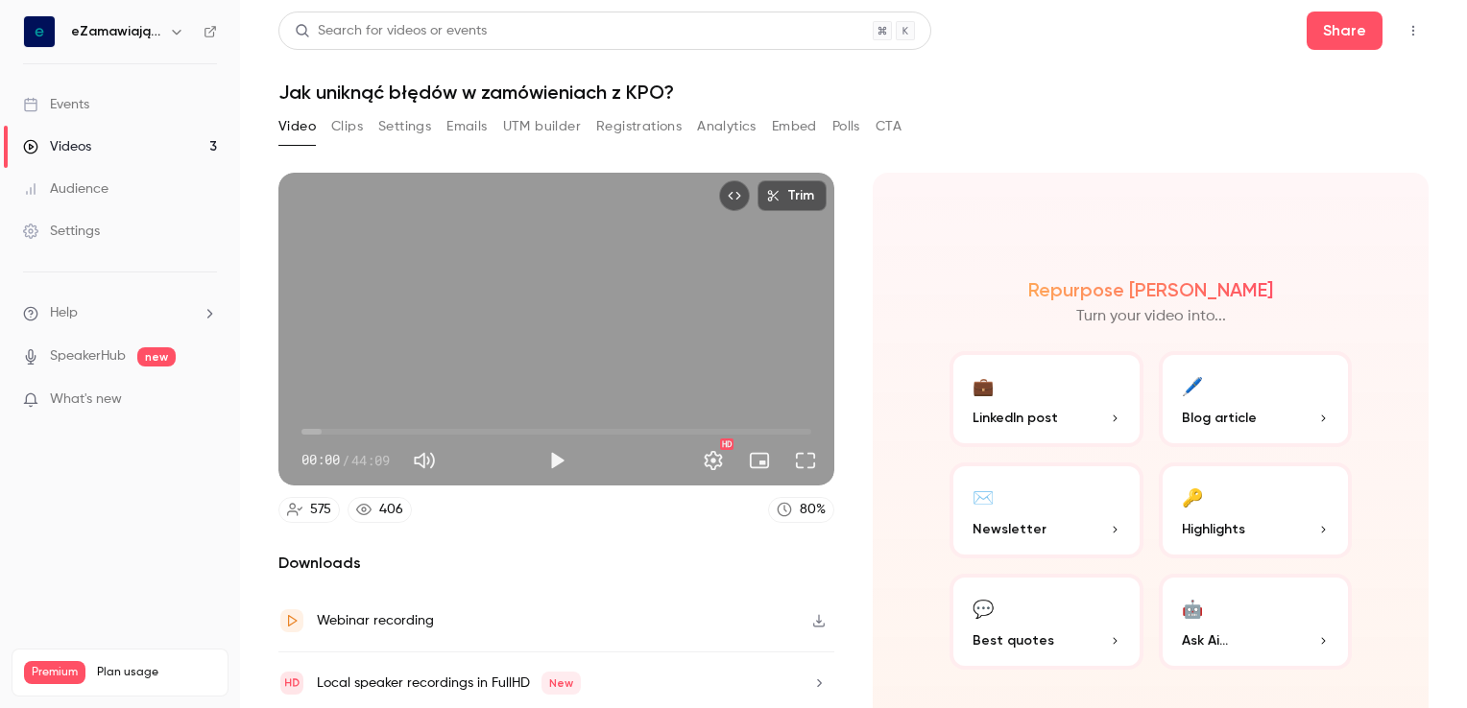
click at [625, 127] on button "Registrations" at bounding box center [638, 126] width 85 height 31
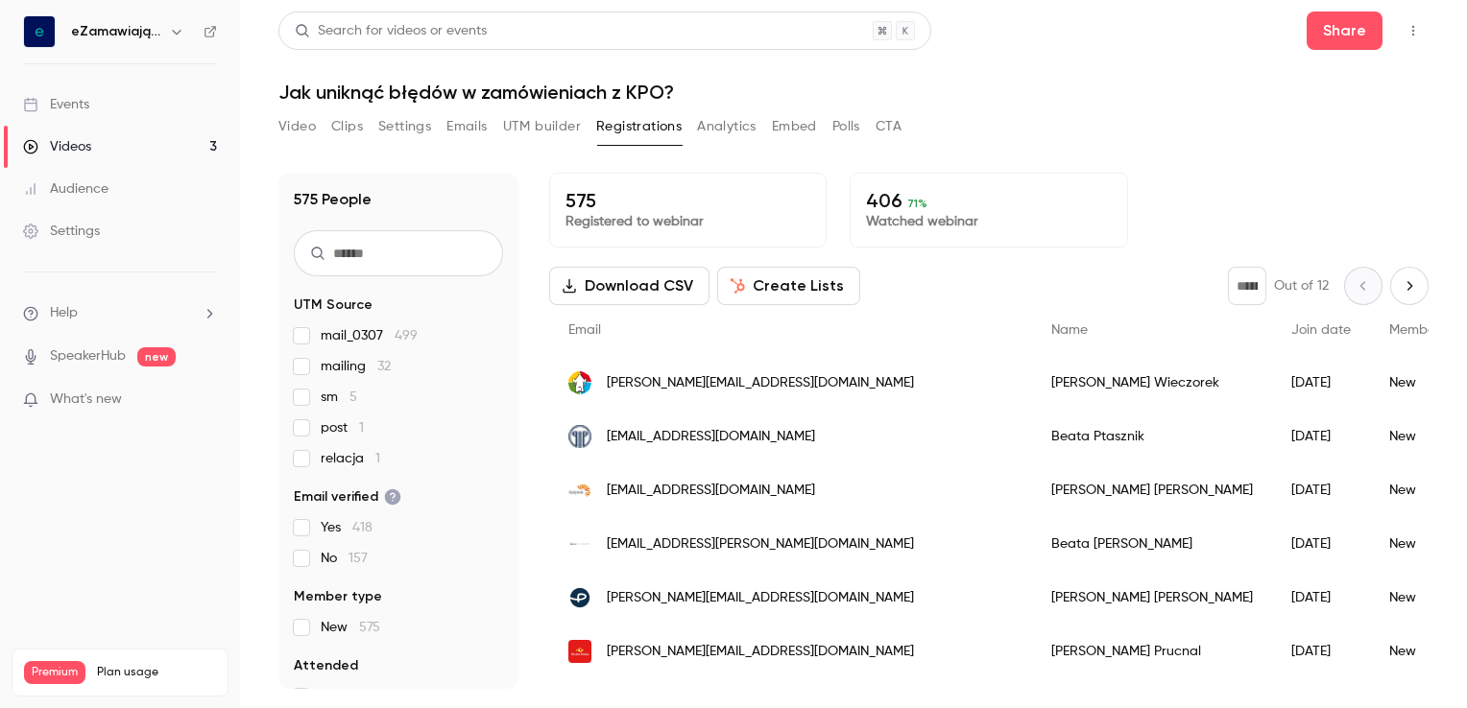
click at [649, 278] on button "Download CSV" at bounding box center [629, 286] width 160 height 38
